Goal: Task Accomplishment & Management: Complete application form

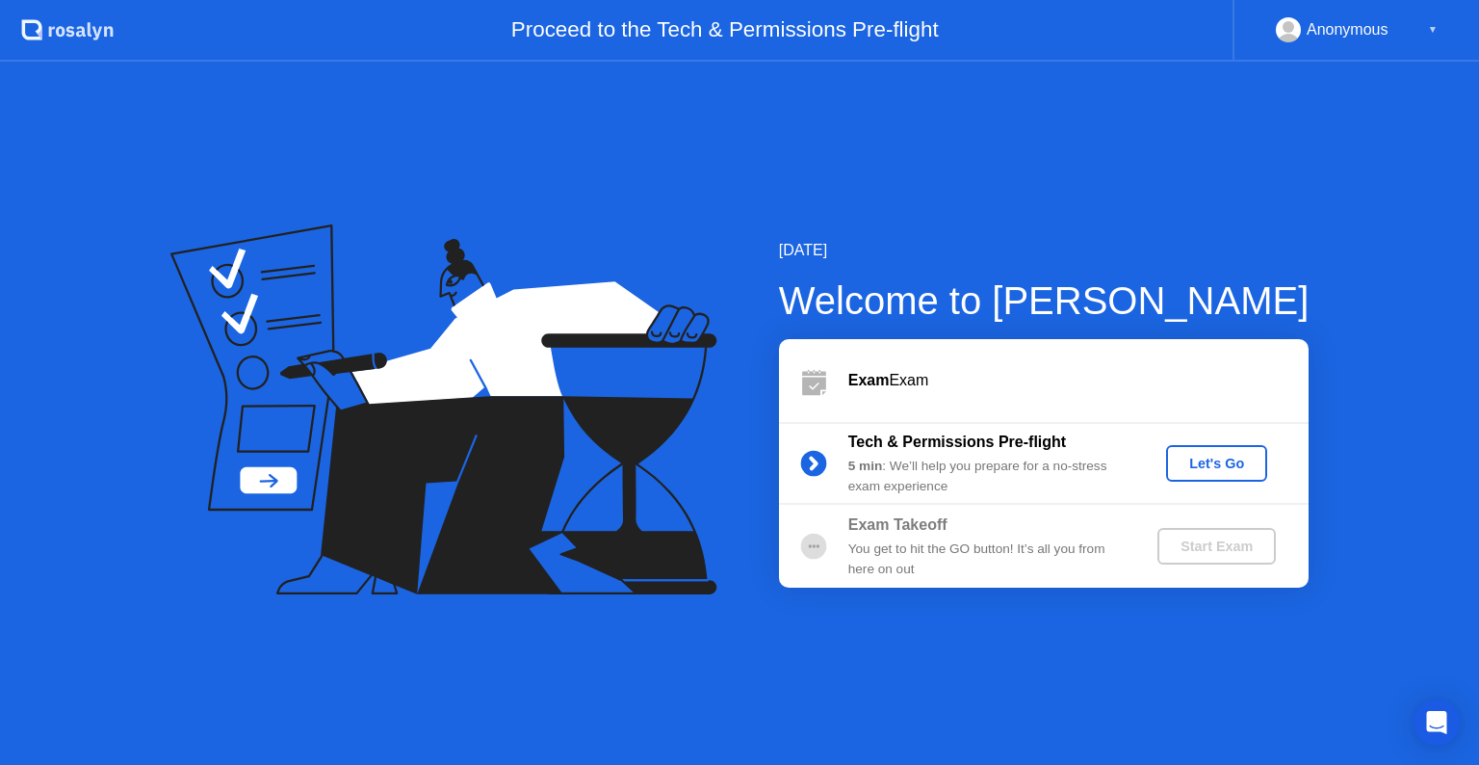
click at [1258, 458] on div "Let's Go" at bounding box center [1217, 462] width 86 height 15
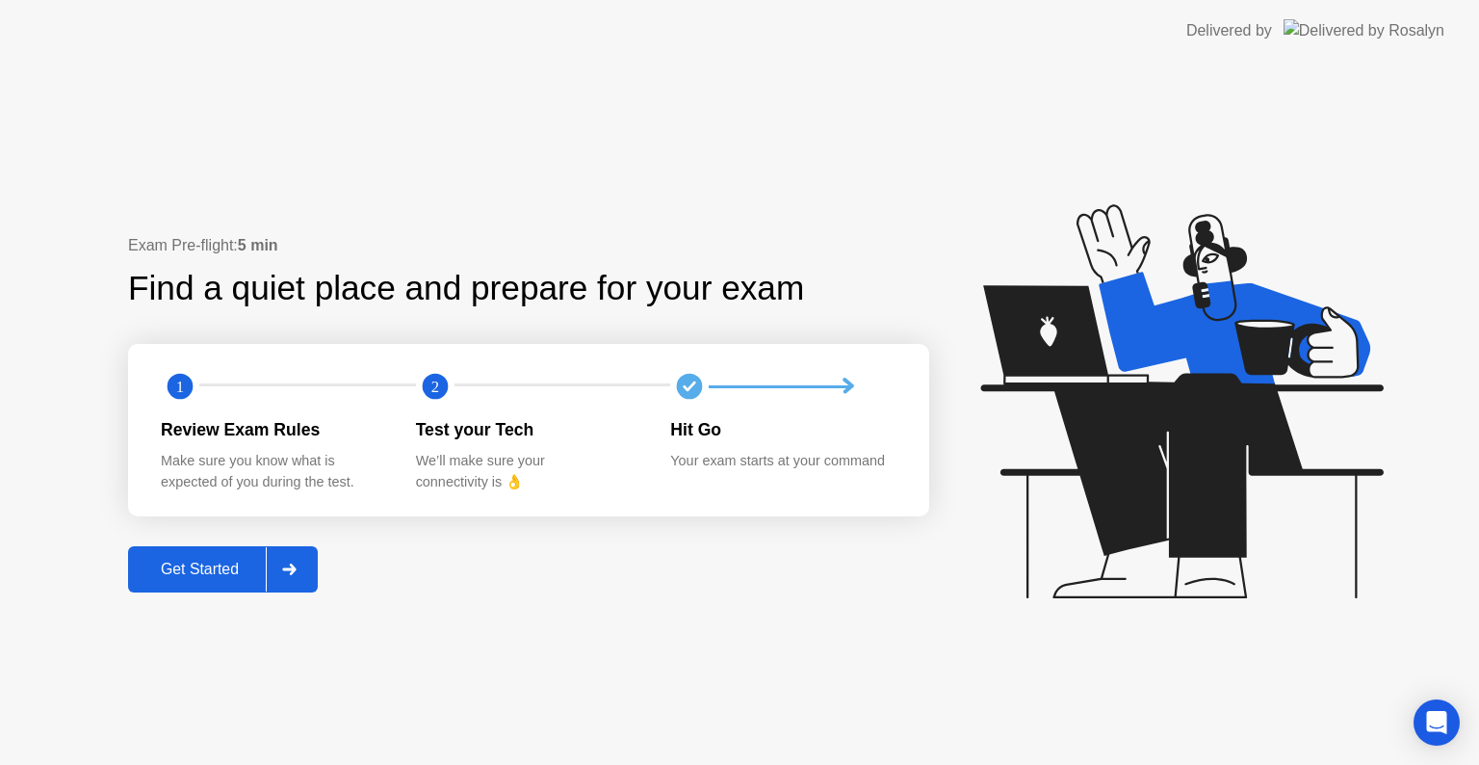
click at [194, 554] on button "Get Started" at bounding box center [223, 569] width 190 height 46
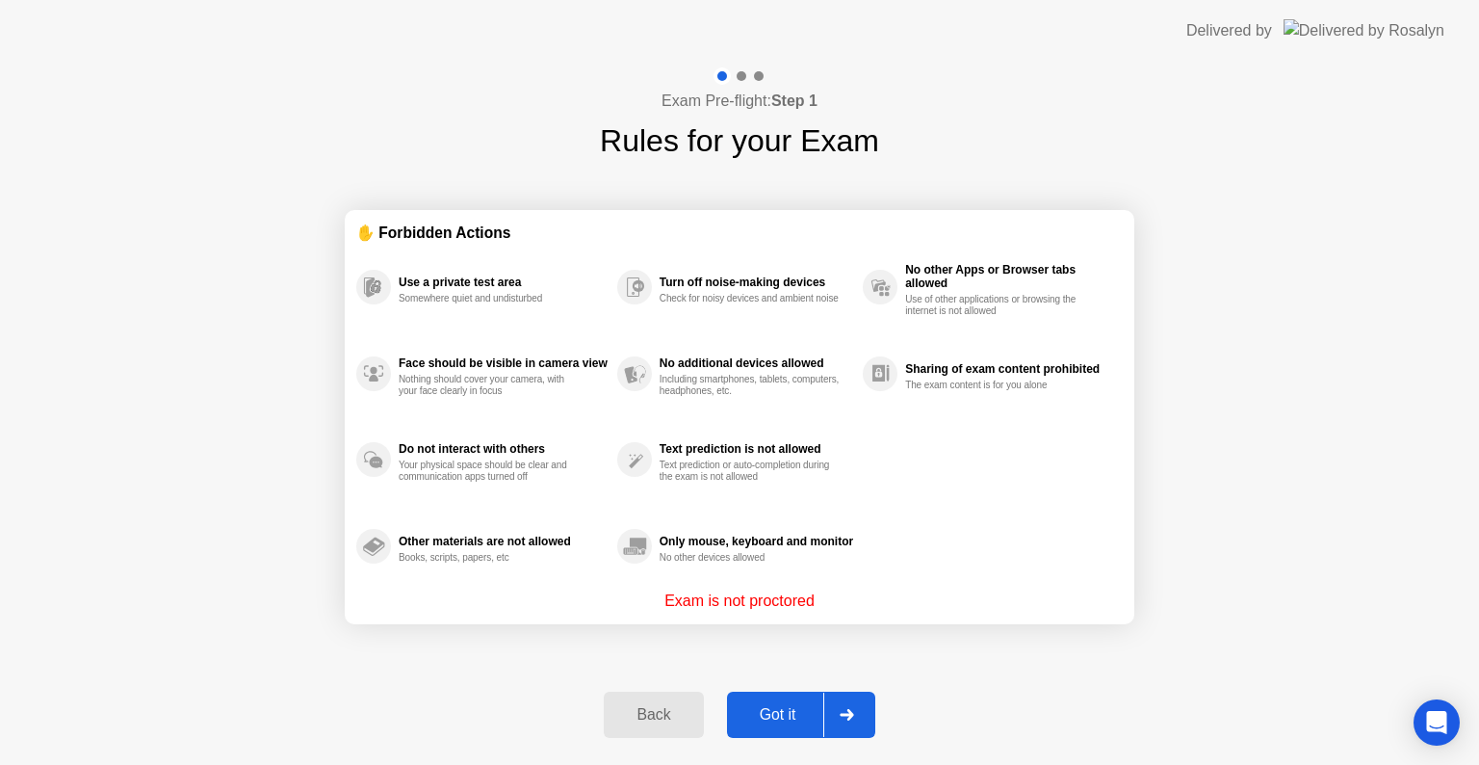
click at [770, 706] on div "Got it" at bounding box center [778, 714] width 91 height 17
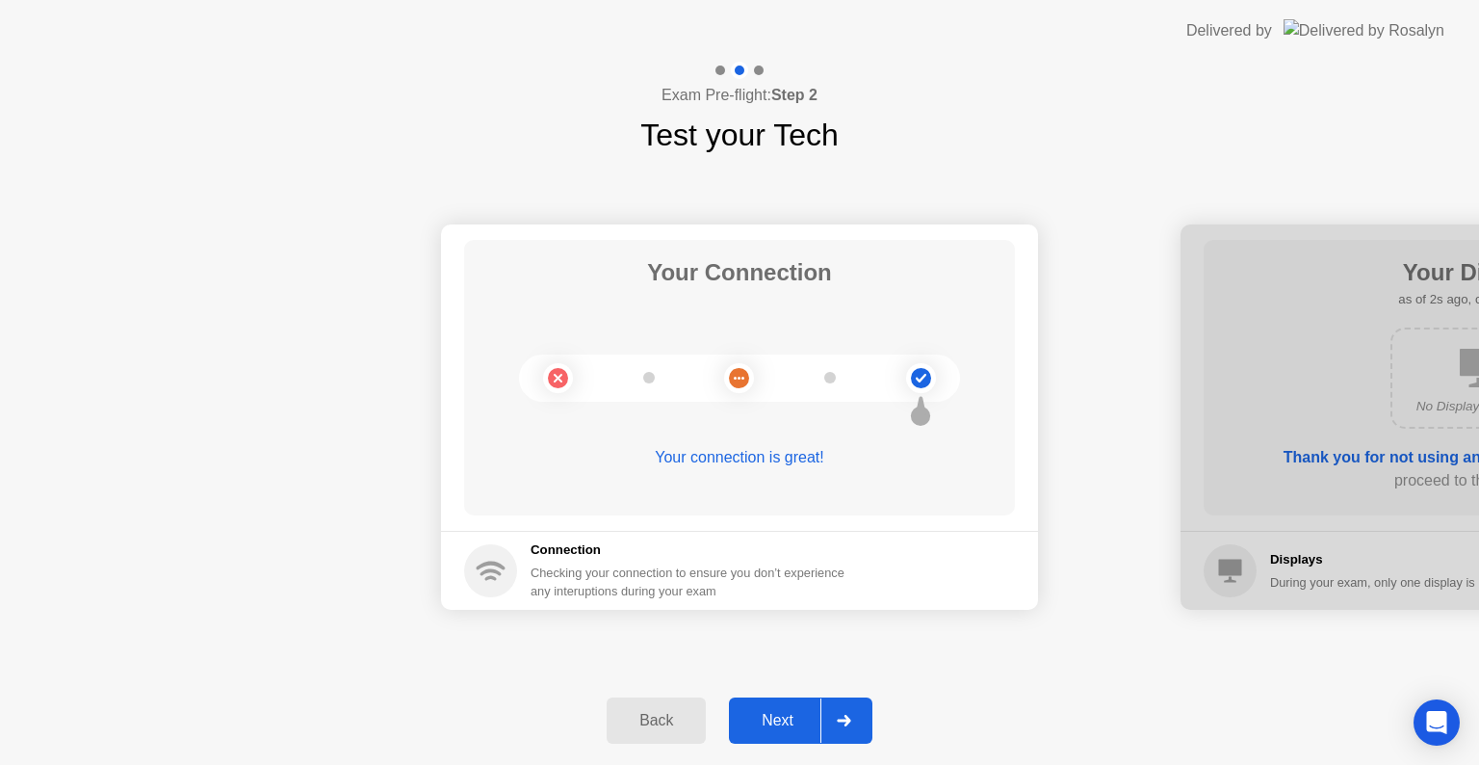
click at [762, 736] on button "Next" at bounding box center [800, 720] width 143 height 46
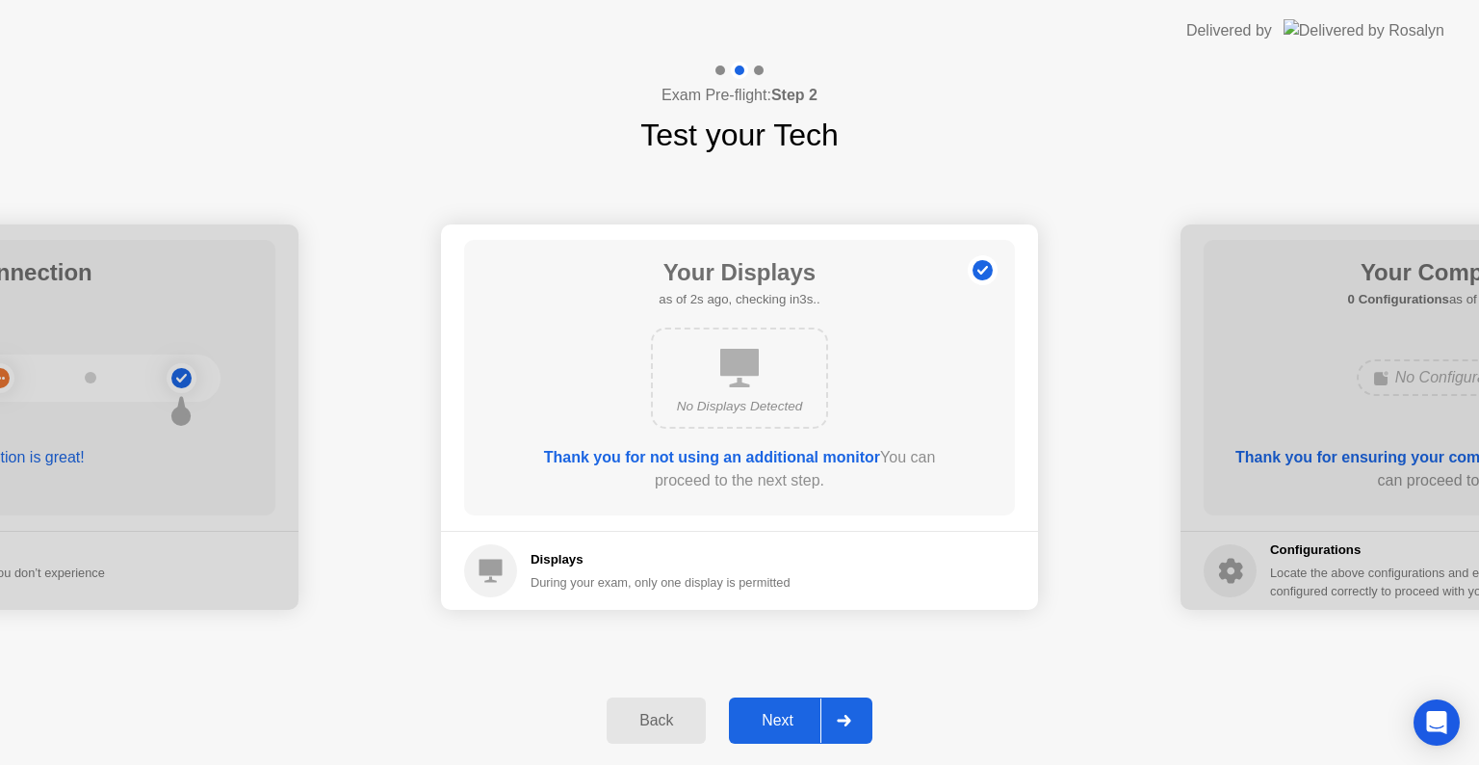
click at [794, 715] on div "Next" at bounding box center [778, 720] width 86 height 17
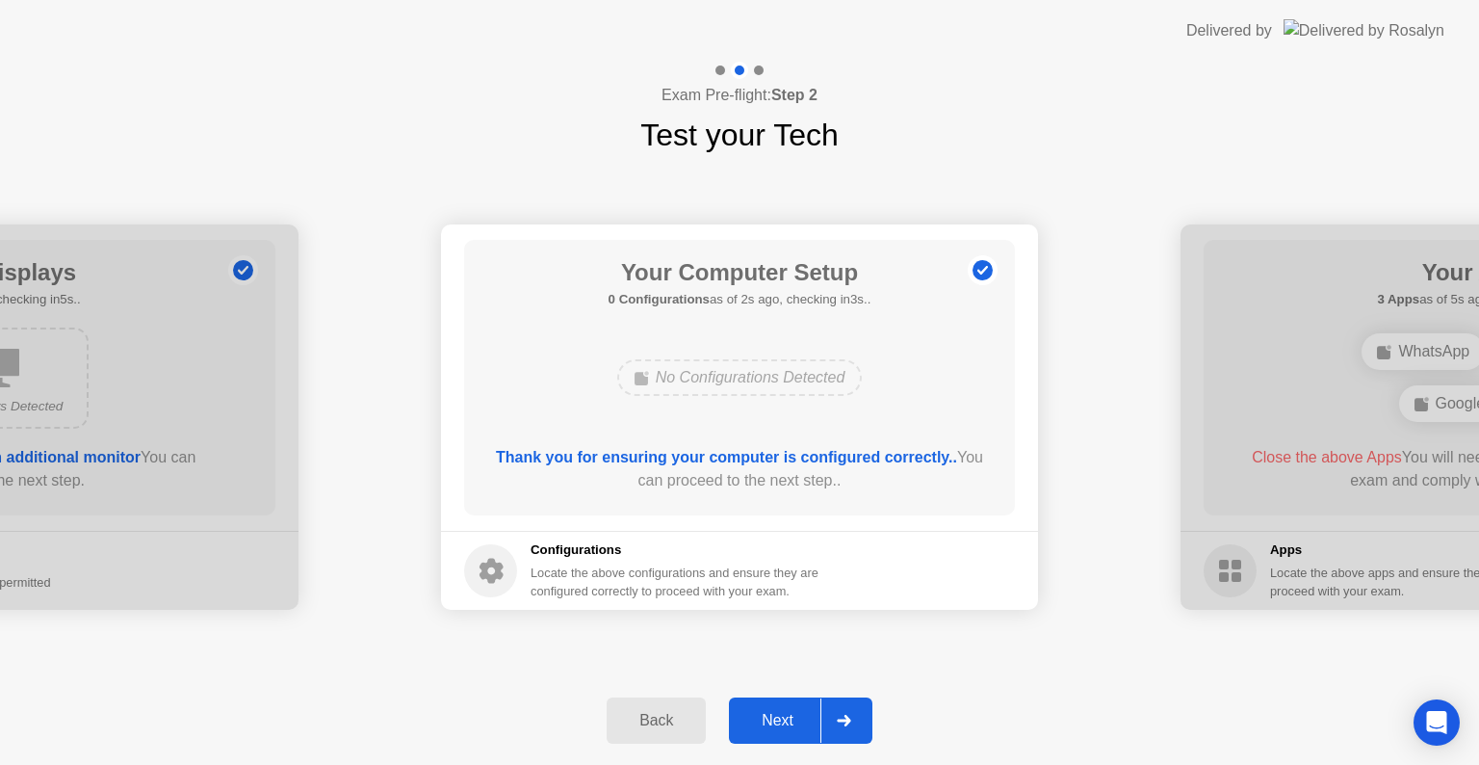
click at [794, 715] on div "Next" at bounding box center [778, 720] width 86 height 17
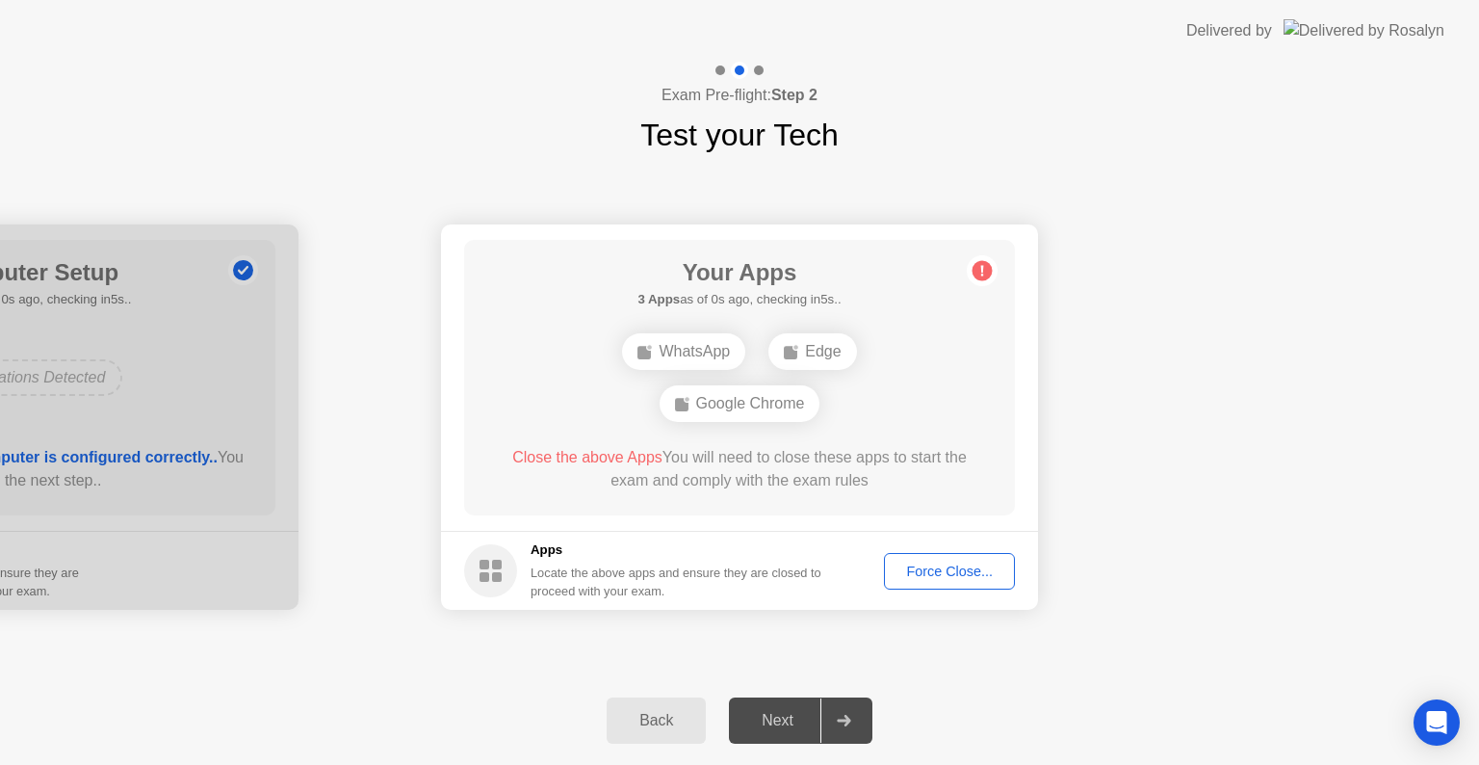
click at [929, 563] on div "Force Close..." at bounding box center [949, 570] width 117 height 15
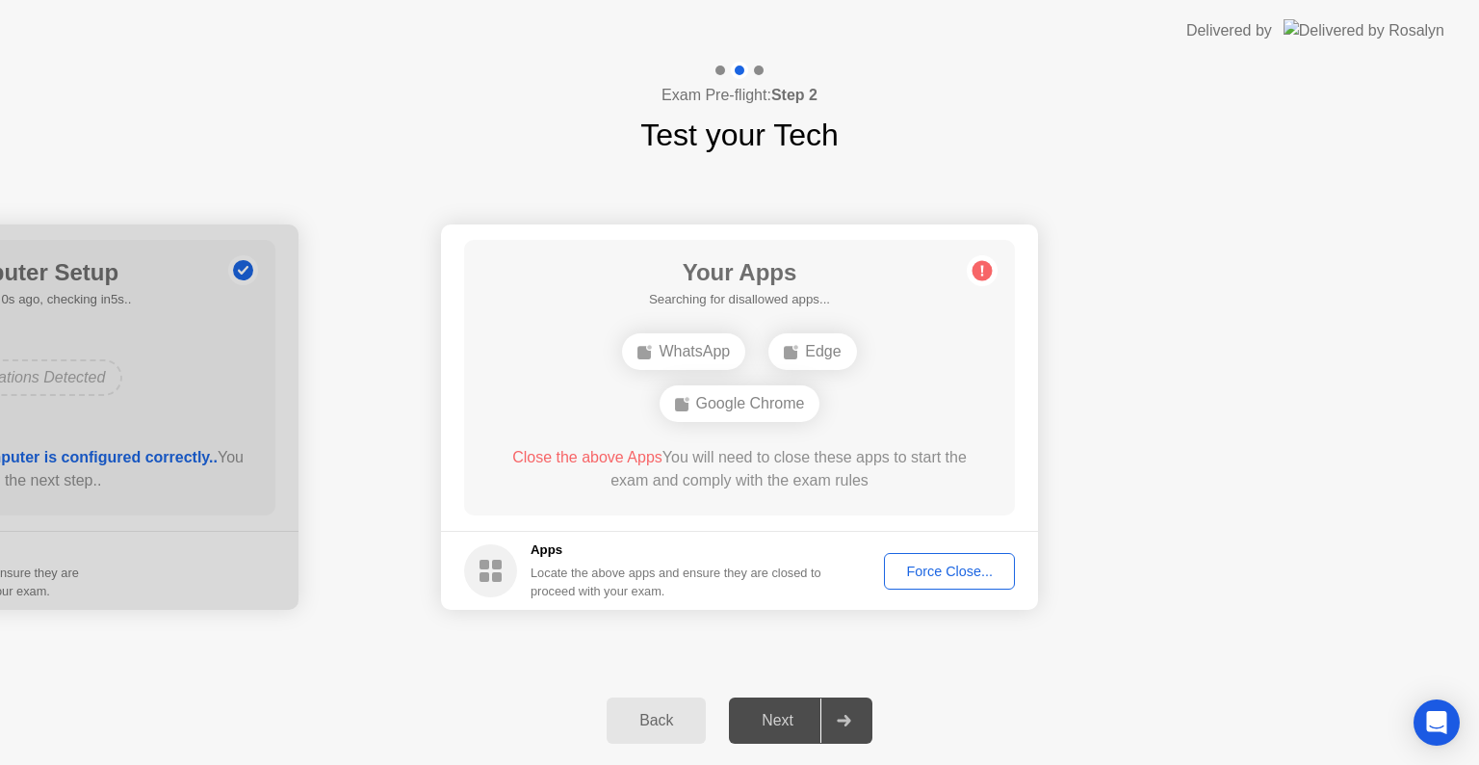
drag, startPoint x: 824, startPoint y: 480, endPoint x: 880, endPoint y: 537, distance: 80.4
click at [880, 537] on app-apps "Your Apps Searching for disallowed apps... WhatsApp Edge Google Chrome Close th…" at bounding box center [739, 416] width 597 height 385
click at [941, 566] on div "Force Close..." at bounding box center [949, 570] width 117 height 15
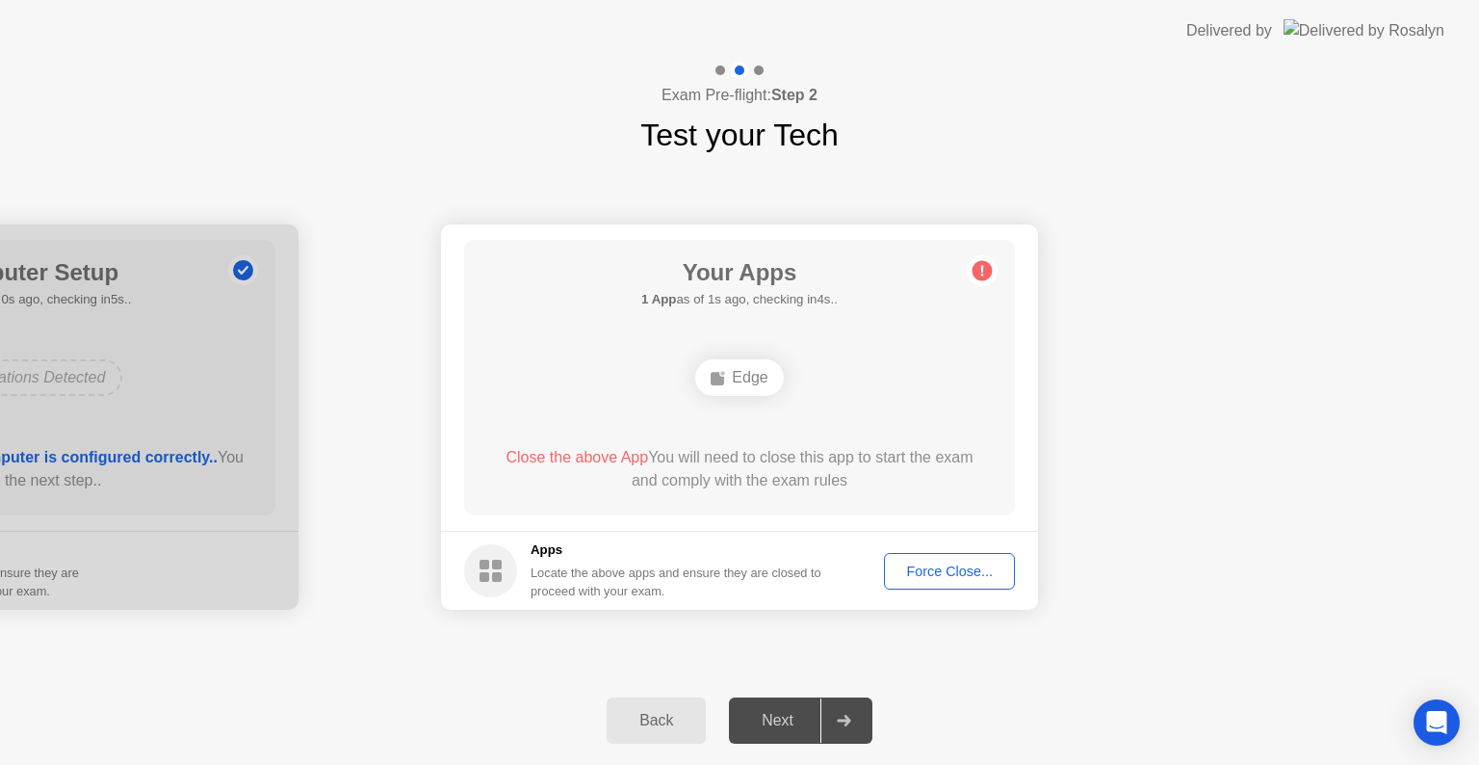
click at [787, 712] on div "Next" at bounding box center [778, 720] width 86 height 17
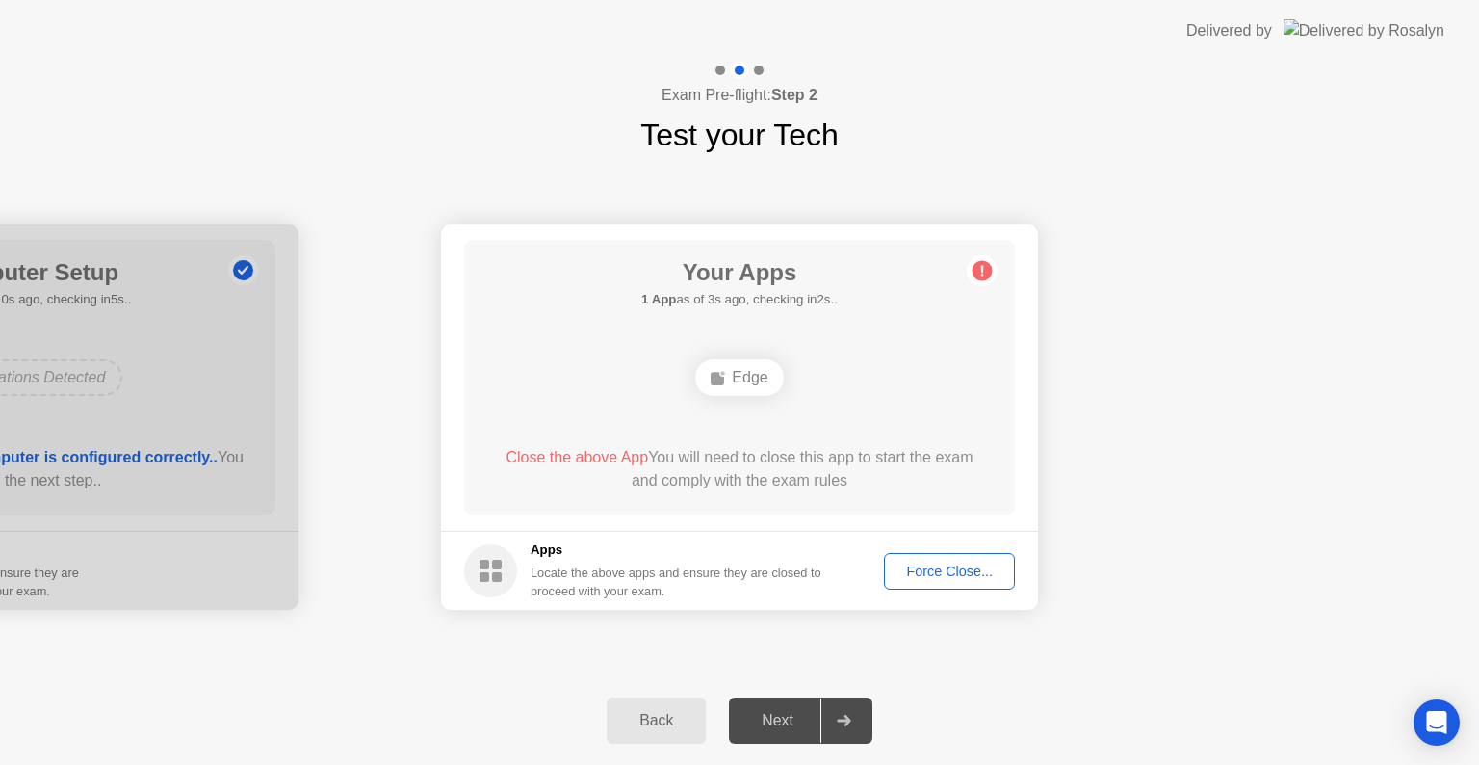
click at [787, 712] on div "Next" at bounding box center [778, 720] width 86 height 17
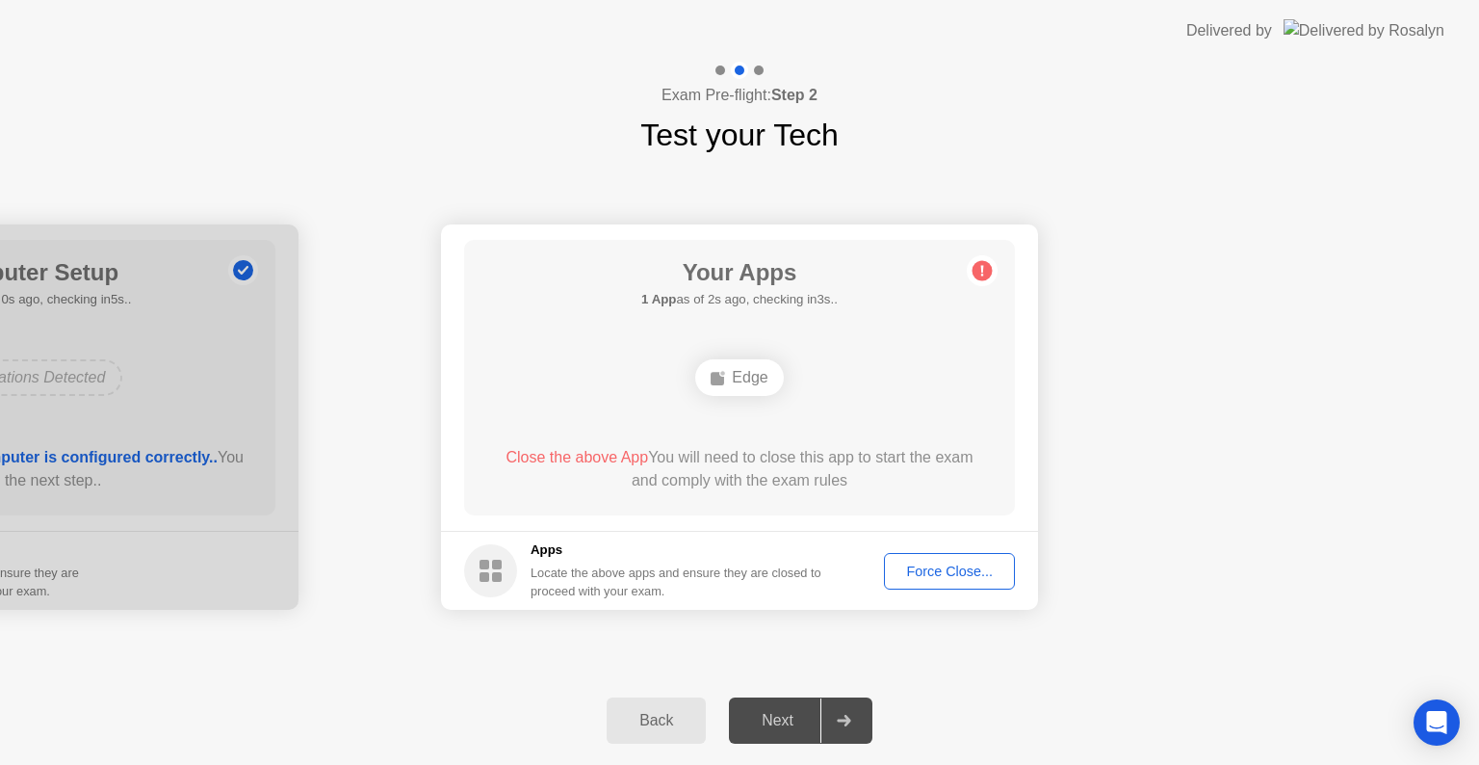
click at [959, 573] on div "Force Close..." at bounding box center [949, 570] width 117 height 15
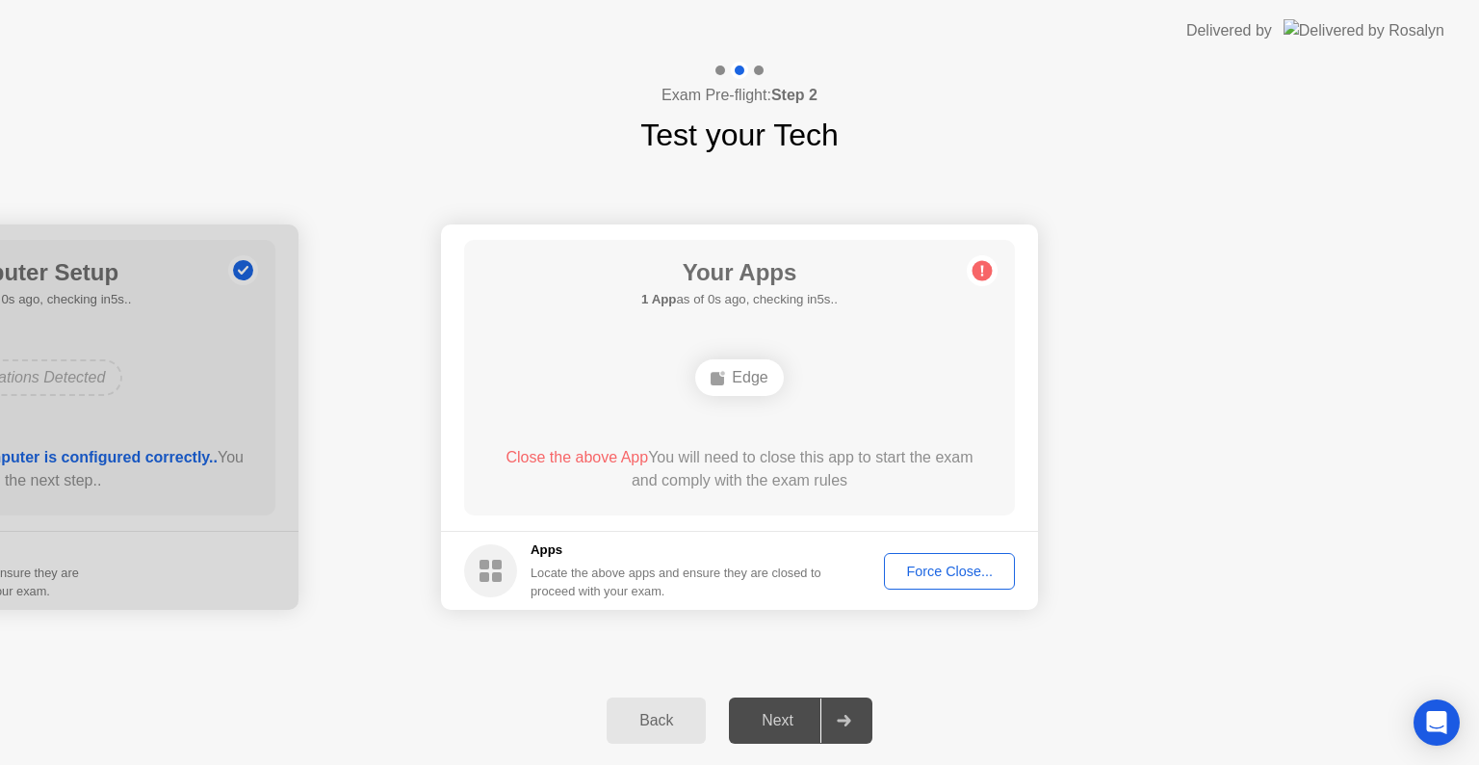
click at [924, 566] on div "Force Close..." at bounding box center [949, 570] width 117 height 15
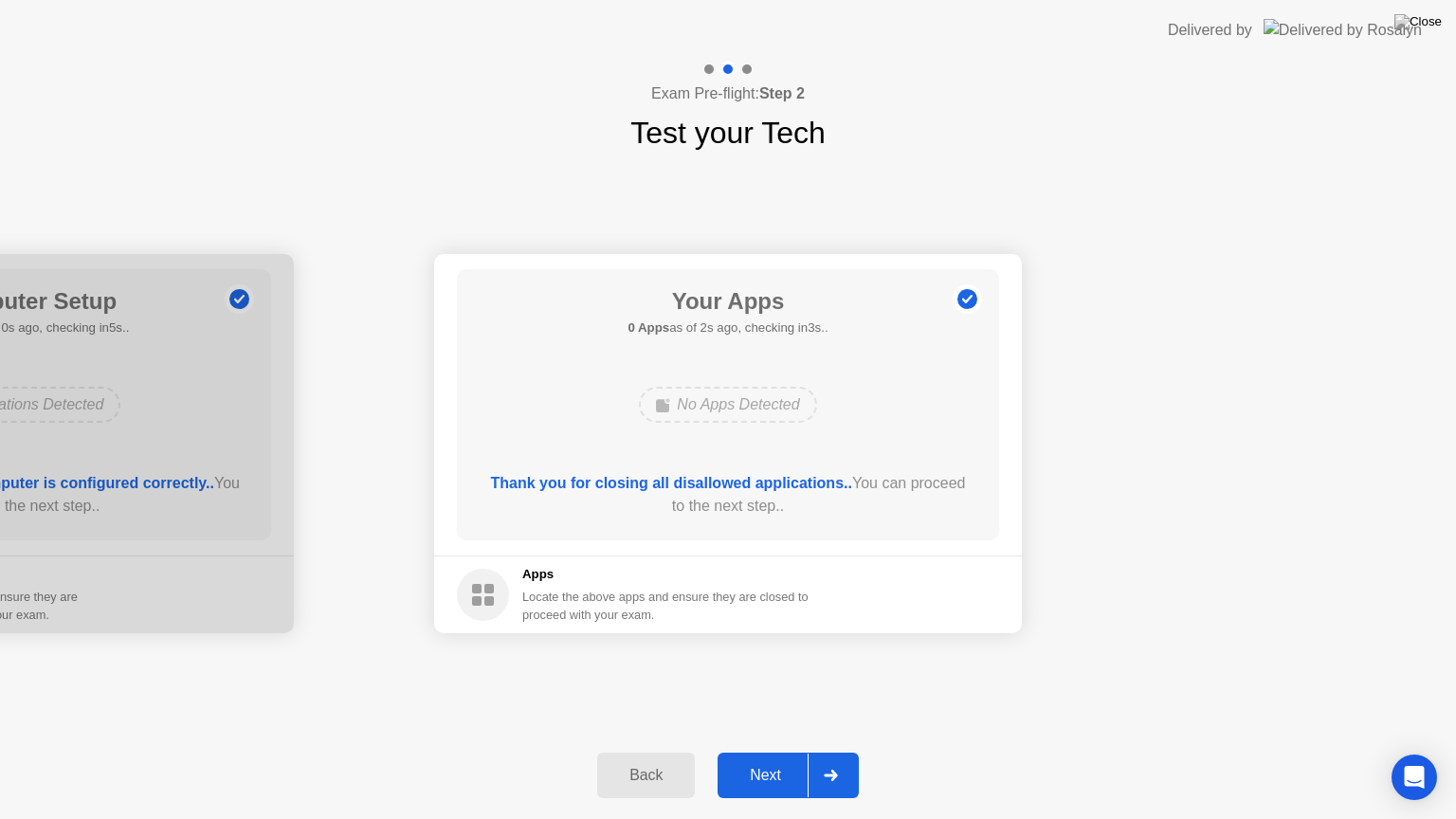
click at [790, 752] on button "Next" at bounding box center [788, 776] width 141 height 45
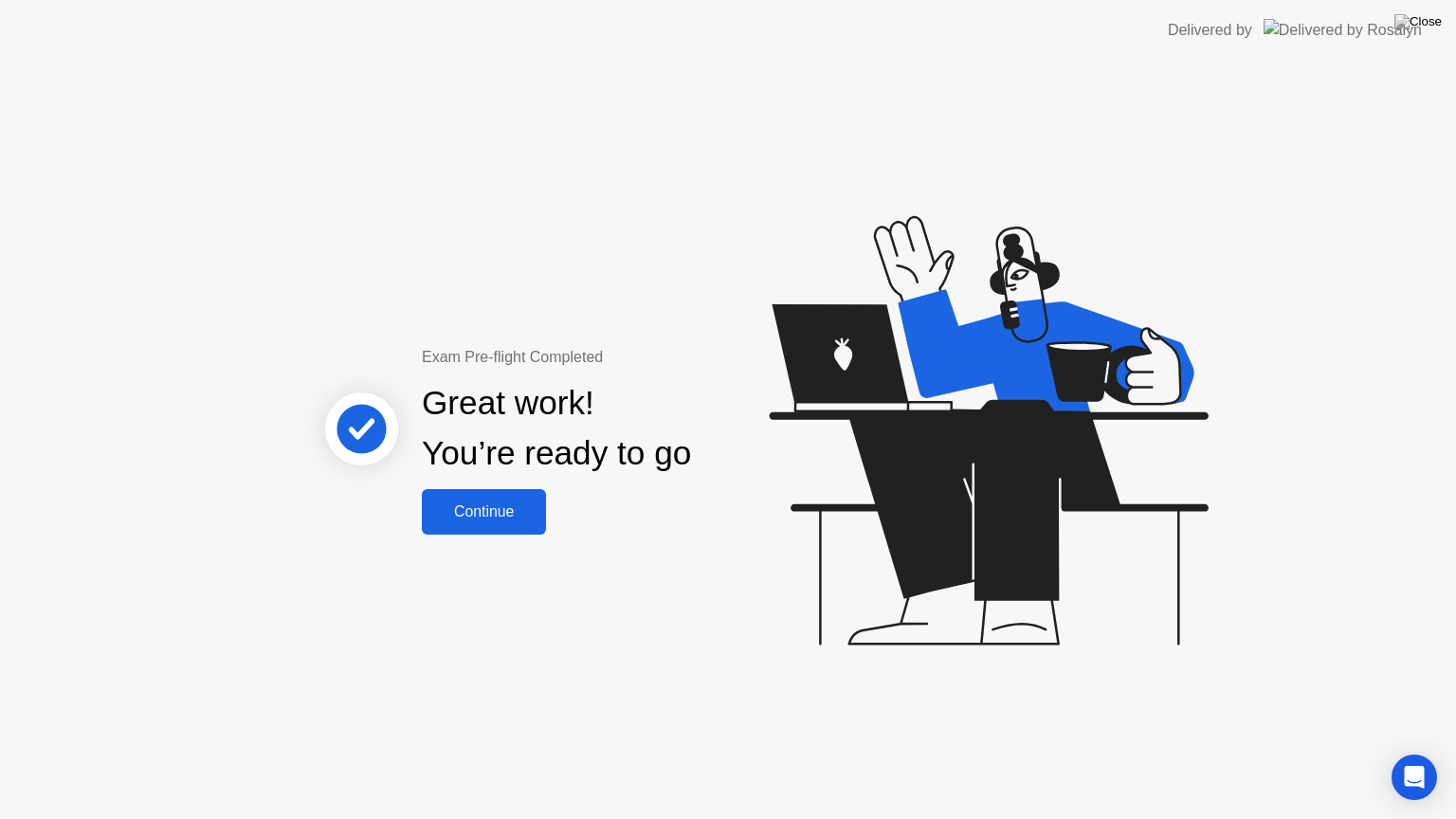
click at [516, 525] on button "Continue" at bounding box center [484, 512] width 124 height 45
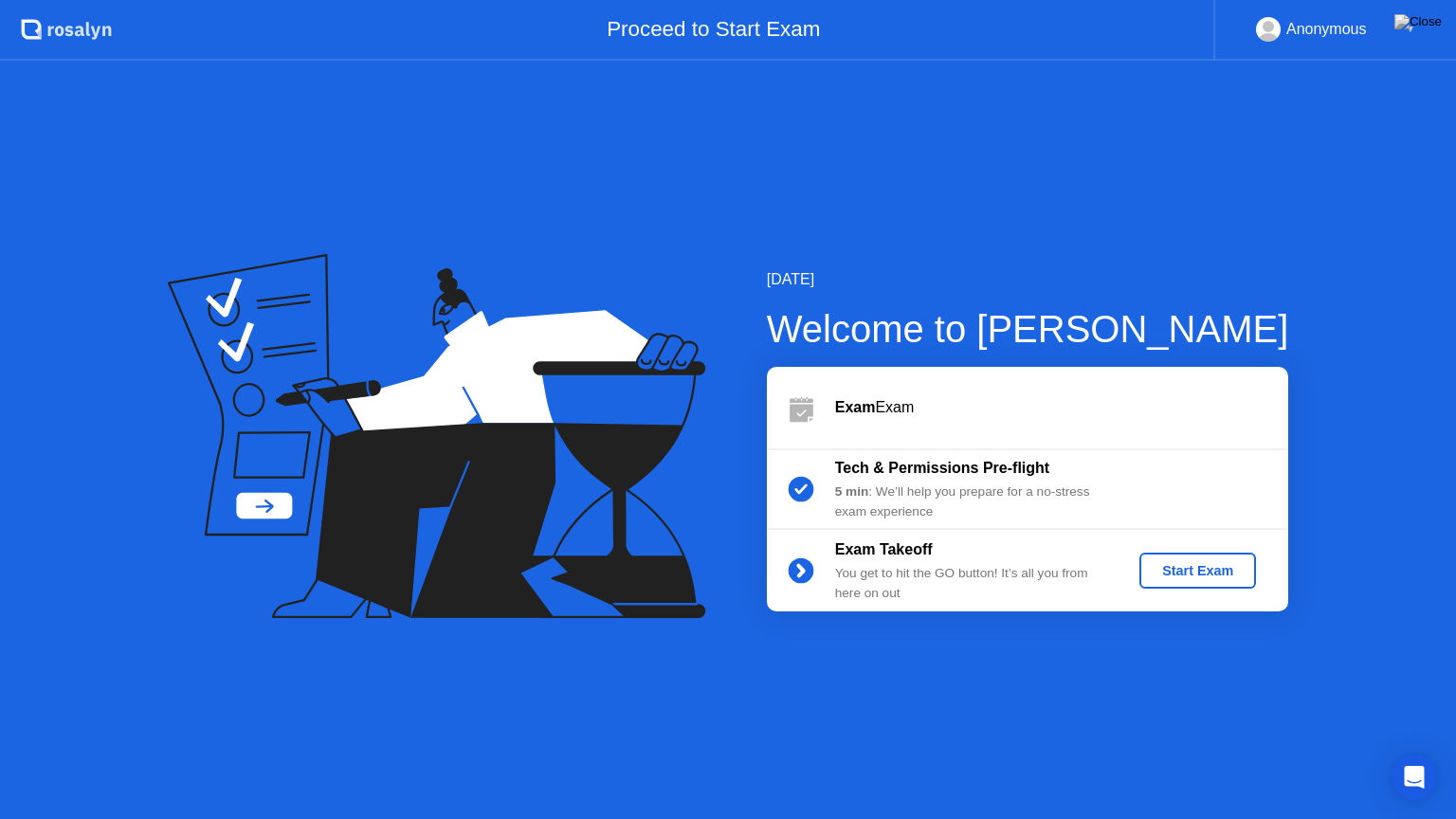
click at [1218, 578] on div "Start Exam" at bounding box center [1197, 570] width 101 height 15
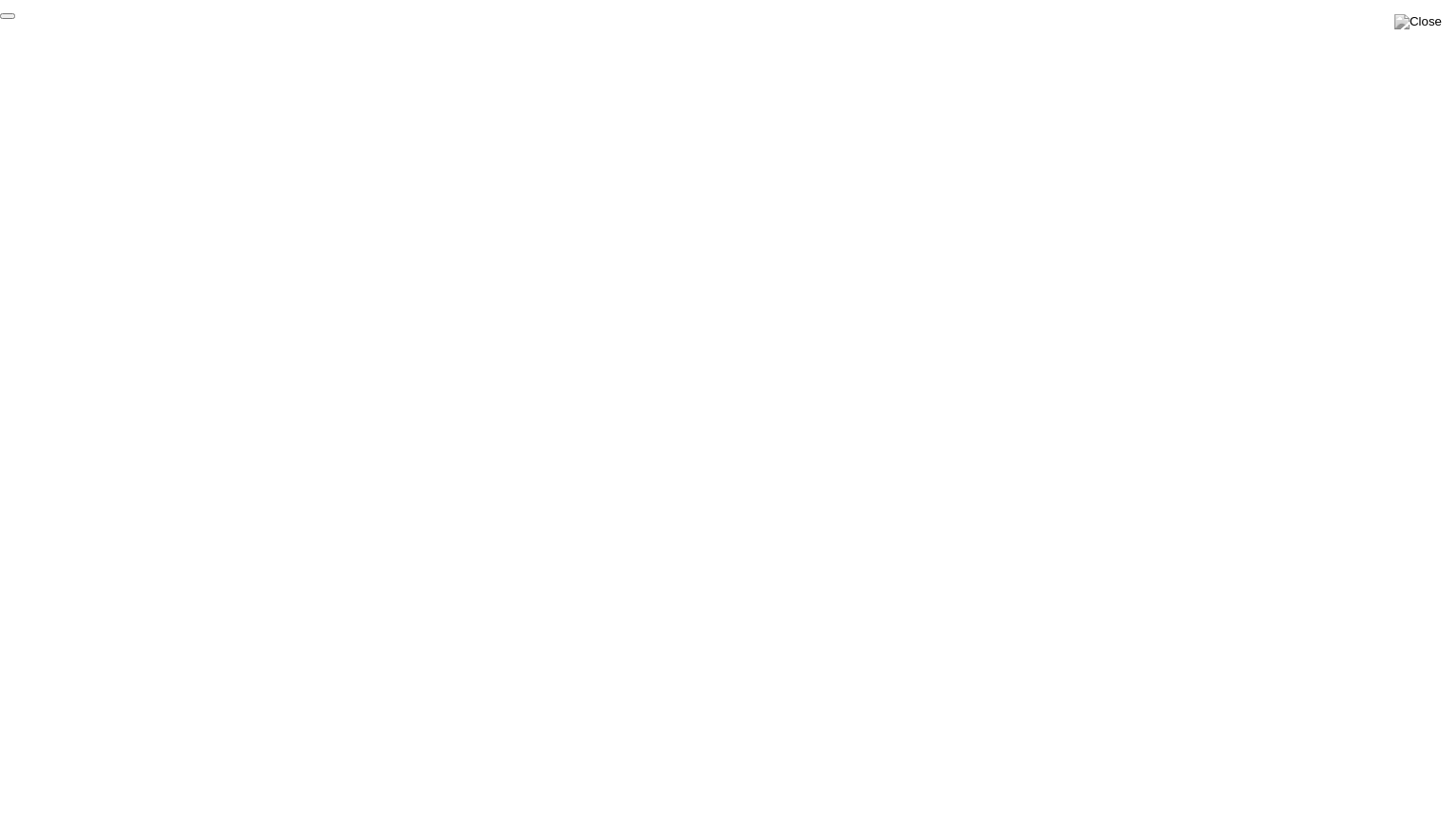
click div "End Proctoring Session"
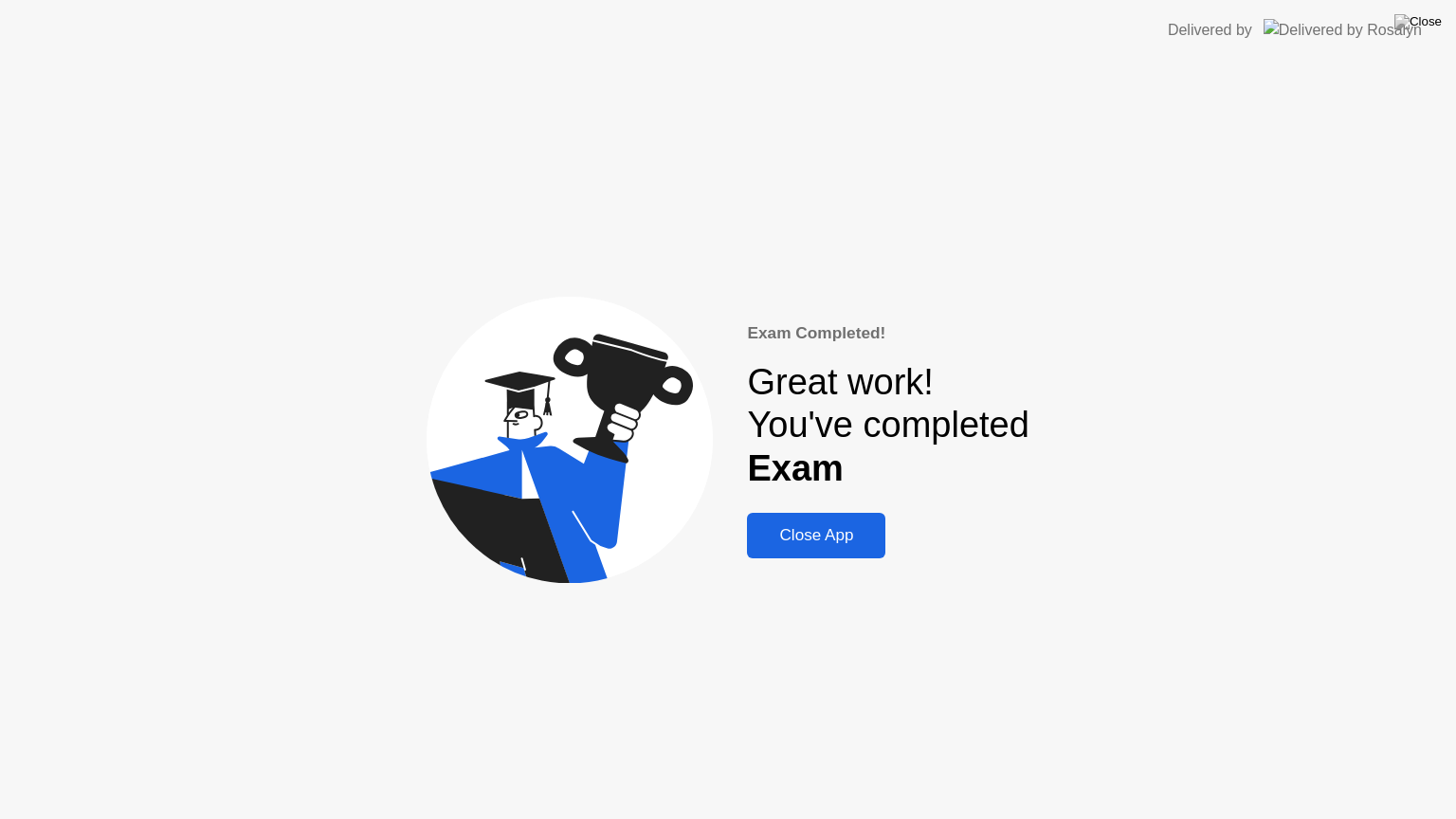
click at [811, 508] on div "Exam Completed! Great work! You've completed Exam Close App" at bounding box center [888, 440] width 282 height 238
click at [790, 522] on button "Close App" at bounding box center [816, 536] width 139 height 45
